Goal: Navigation & Orientation: Find specific page/section

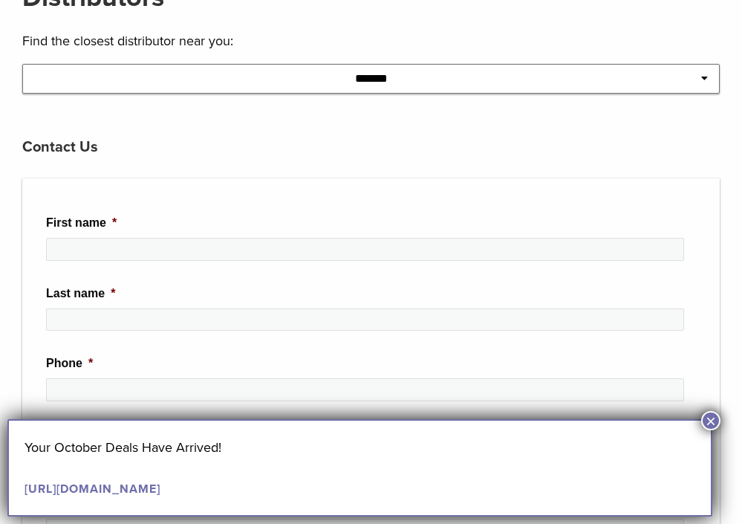
scroll to position [347, 0]
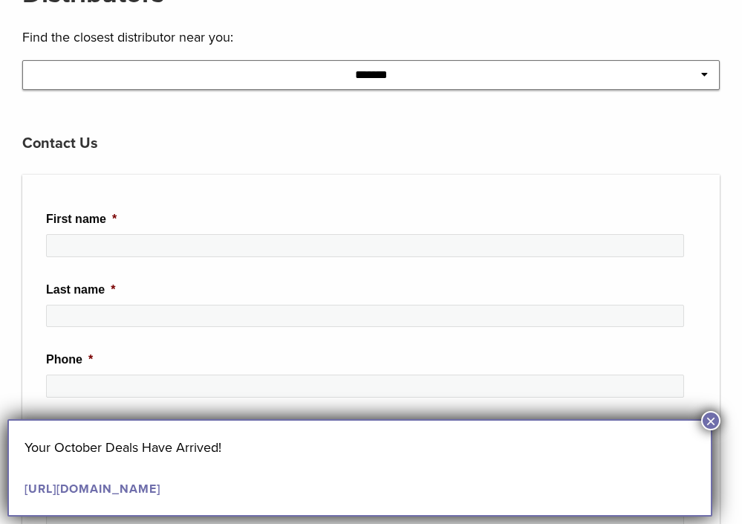
click at [711, 418] on button "×" at bounding box center [711, 420] width 19 height 19
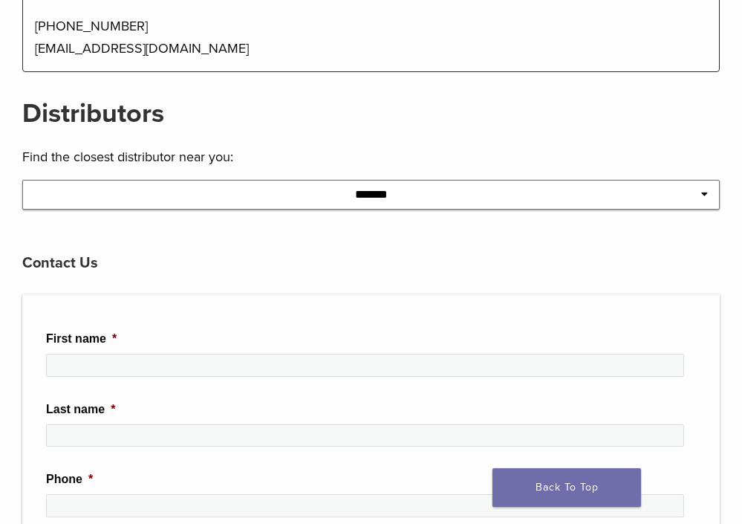
scroll to position [227, 0]
select select "*******"
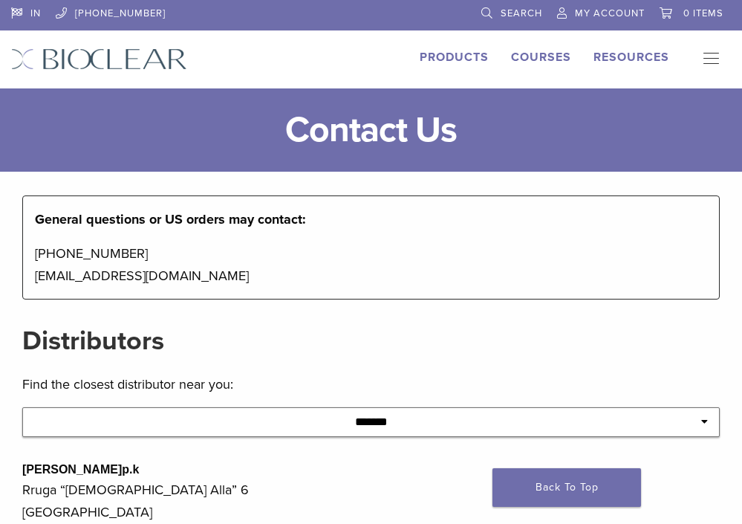
scroll to position [0, 0]
click at [468, 57] on link "Products" at bounding box center [454, 57] width 69 height 15
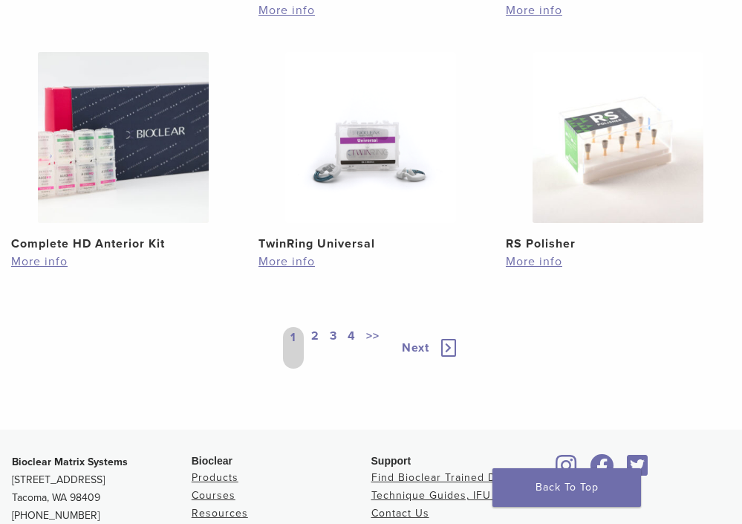
scroll to position [1596, 0]
click at [314, 327] on link "2" at bounding box center [315, 348] width 14 height 42
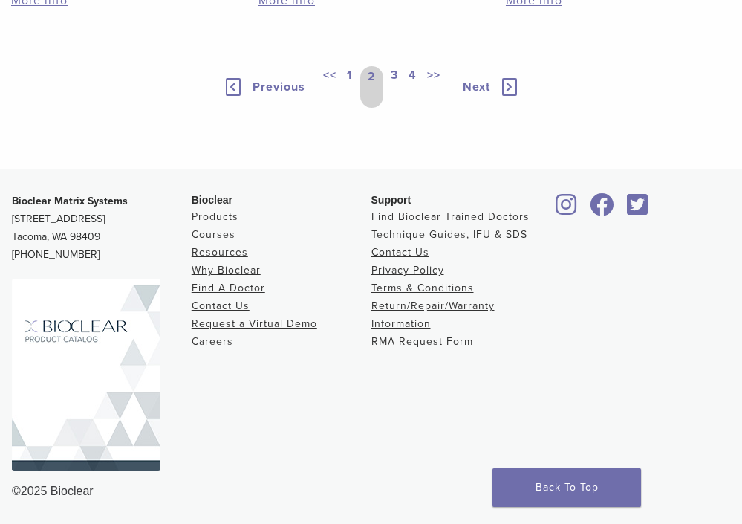
scroll to position [1413, 0]
click at [394, 108] on link "3" at bounding box center [394, 87] width 13 height 42
click at [411, 108] on link "4" at bounding box center [413, 87] width 14 height 42
